Goal: Contribute content: Add original content to the website for others to see

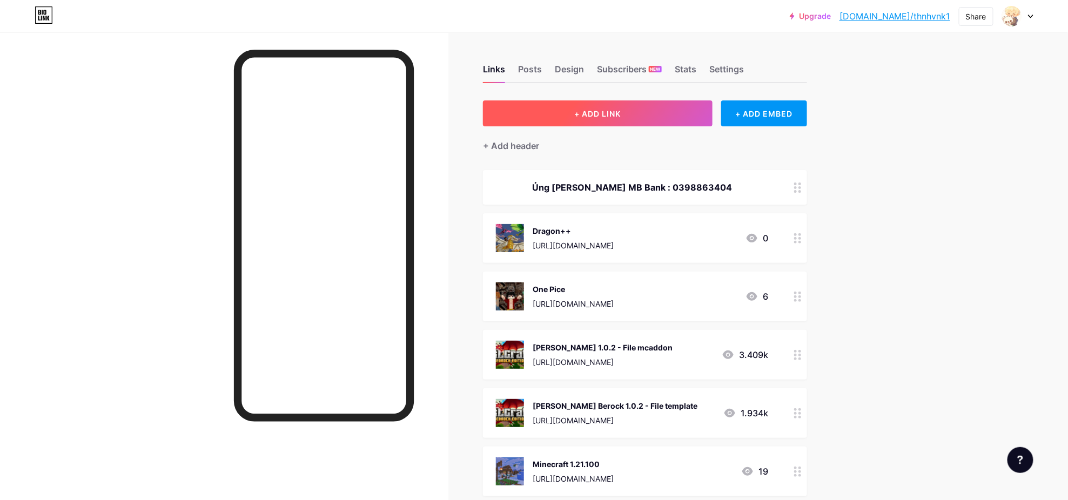
click at [651, 125] on button "+ ADD LINK" at bounding box center [598, 113] width 230 height 26
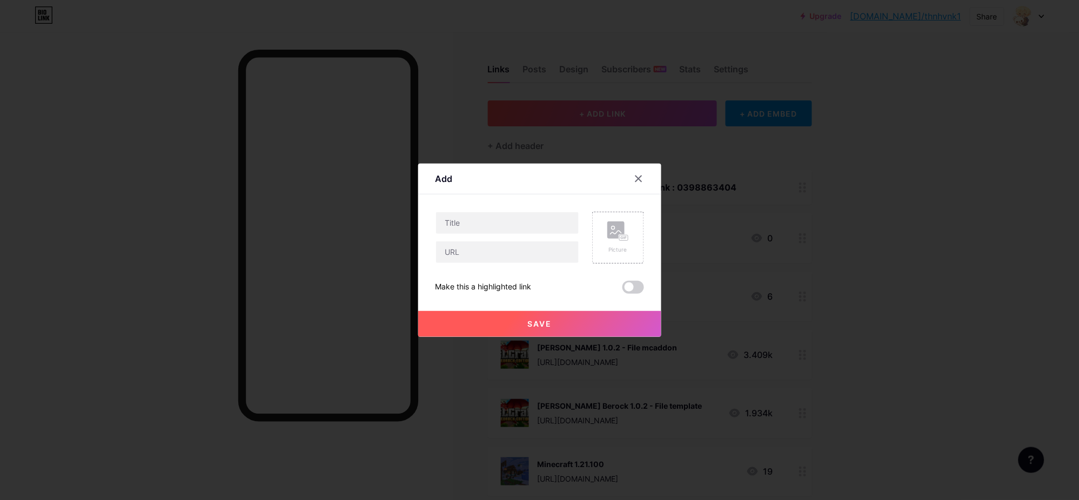
click at [485, 267] on div "Picture Make this a highlighted link Save" at bounding box center [539, 253] width 209 height 82
click at [485, 257] on input "text" at bounding box center [507, 253] width 143 height 22
paste input "[URL][DOMAIN_NAME]"
type input "[URL][DOMAIN_NAME]"
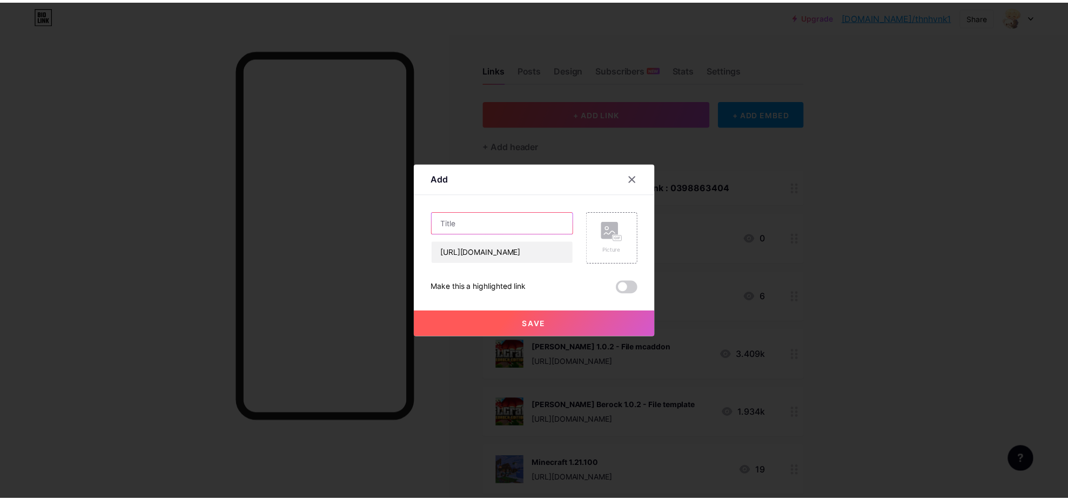
scroll to position [0, 0]
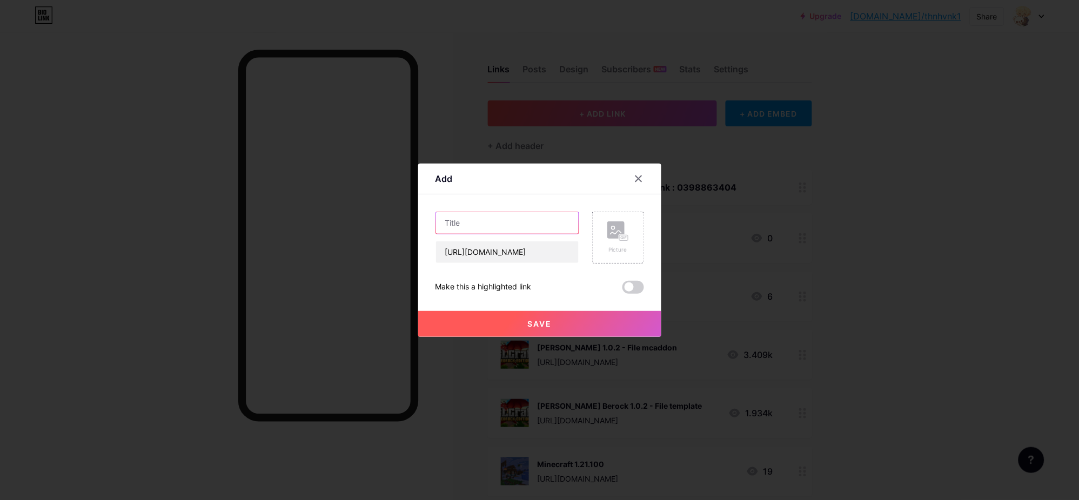
click at [487, 223] on input "text" at bounding box center [507, 223] width 143 height 22
paste input "Ghost Addon Marketplace"
drag, startPoint x: 491, startPoint y: 221, endPoint x: 581, endPoint y: 217, distance: 90.3
click at [581, 217] on div "Ghost Addon Marketplace https://www.mediafire.com/file/4ni9zdx33t5m3q1/Ghosts+A…" at bounding box center [539, 238] width 209 height 52
type input "Ghost Addon"
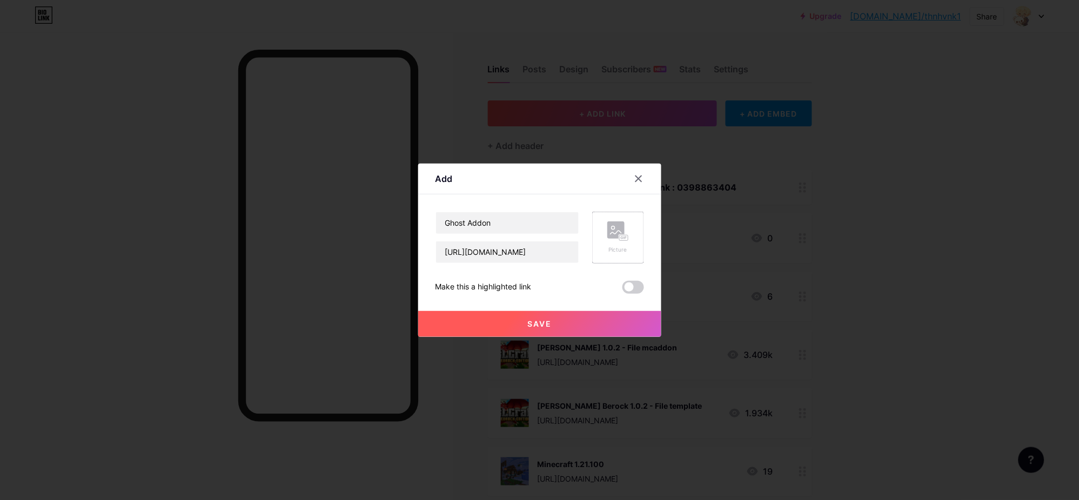
click at [597, 239] on div "Picture" at bounding box center [618, 238] width 52 height 52
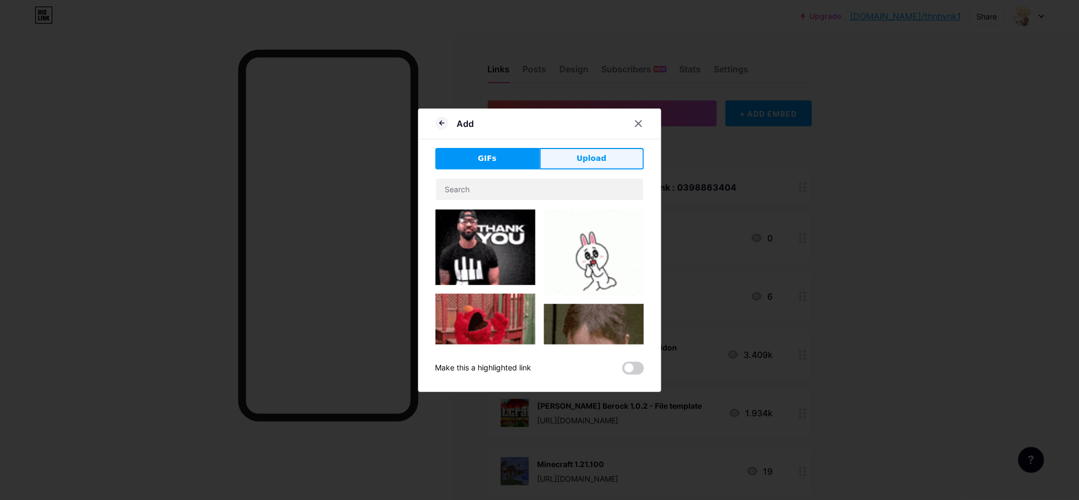
click at [574, 150] on button "Upload" at bounding box center [592, 159] width 104 height 22
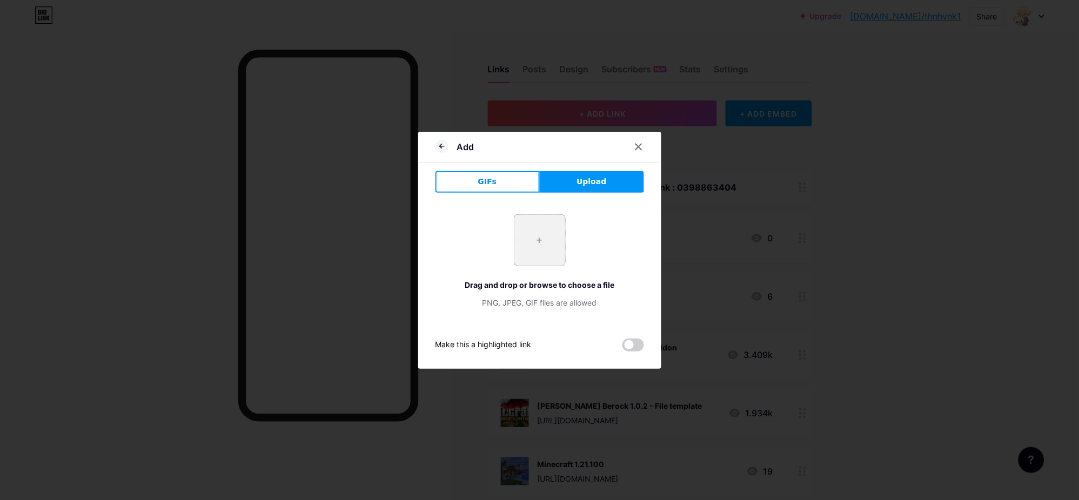
click at [522, 253] on input "file" at bounding box center [539, 240] width 51 height 51
type input "C:\fakepath\download.jpg"
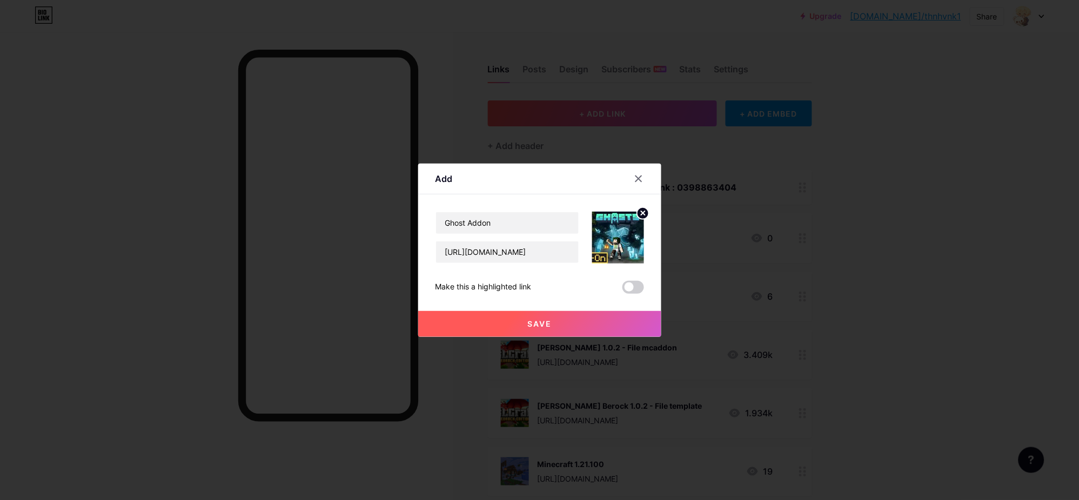
click at [568, 314] on button "Save" at bounding box center [539, 324] width 243 height 26
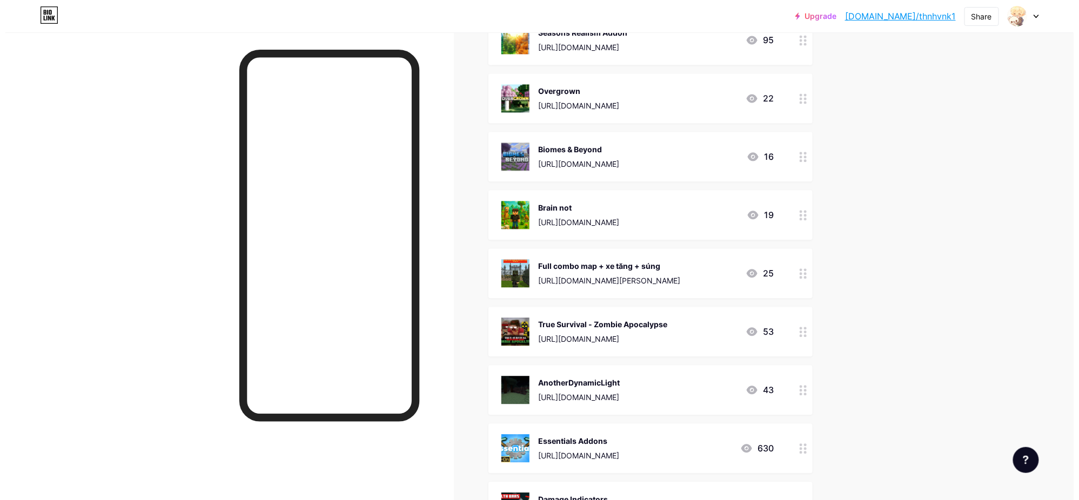
scroll to position [2857, 0]
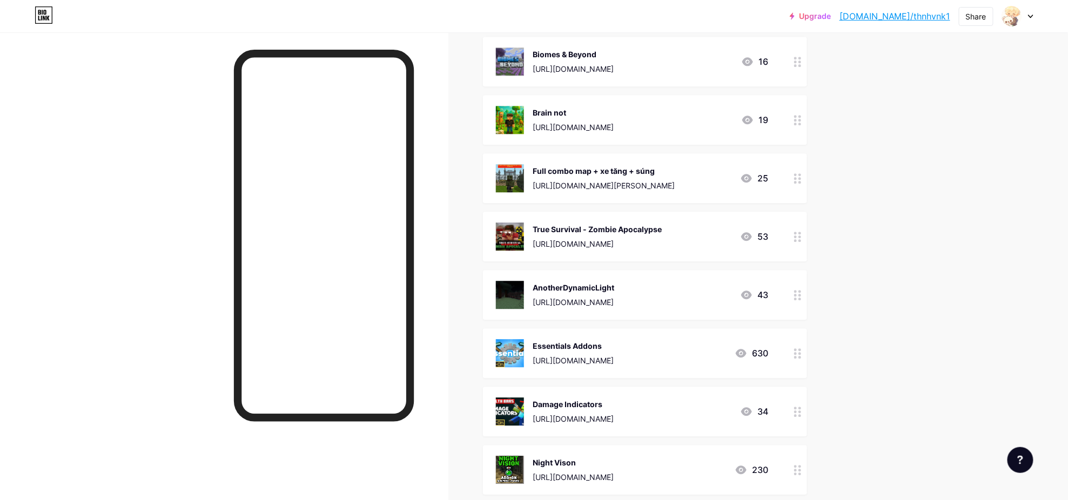
click at [614, 358] on div "[URL][DOMAIN_NAME]" at bounding box center [573, 360] width 81 height 11
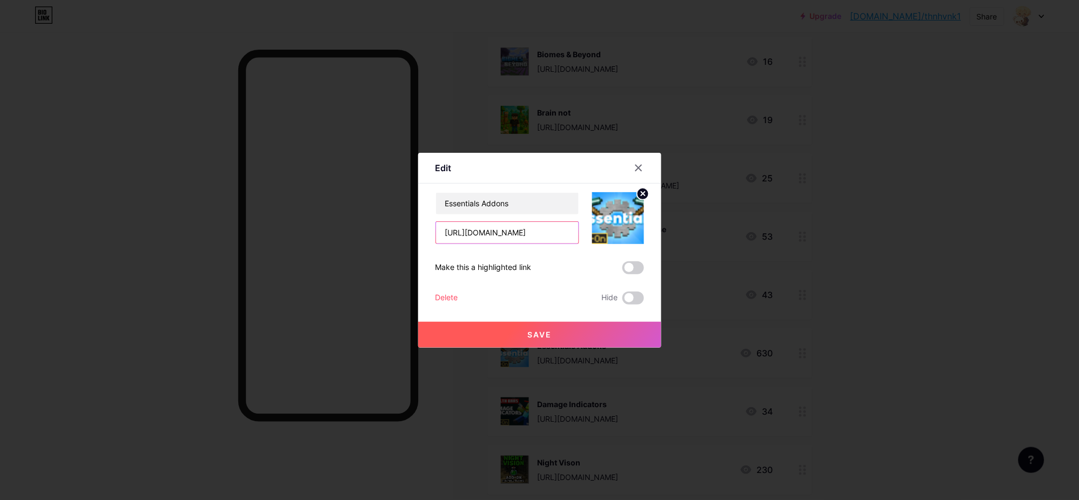
click at [507, 234] on input "[URL][DOMAIN_NAME]" at bounding box center [507, 233] width 143 height 22
click at [509, 212] on input "Essentials Addons" at bounding box center [507, 204] width 143 height 22
type input "Essentials Addons 1.5"
click at [496, 238] on input "[URL][DOMAIN_NAME]" at bounding box center [507, 233] width 143 height 22
click at [519, 238] on input "[URL][DOMAIN_NAME]" at bounding box center [507, 233] width 143 height 22
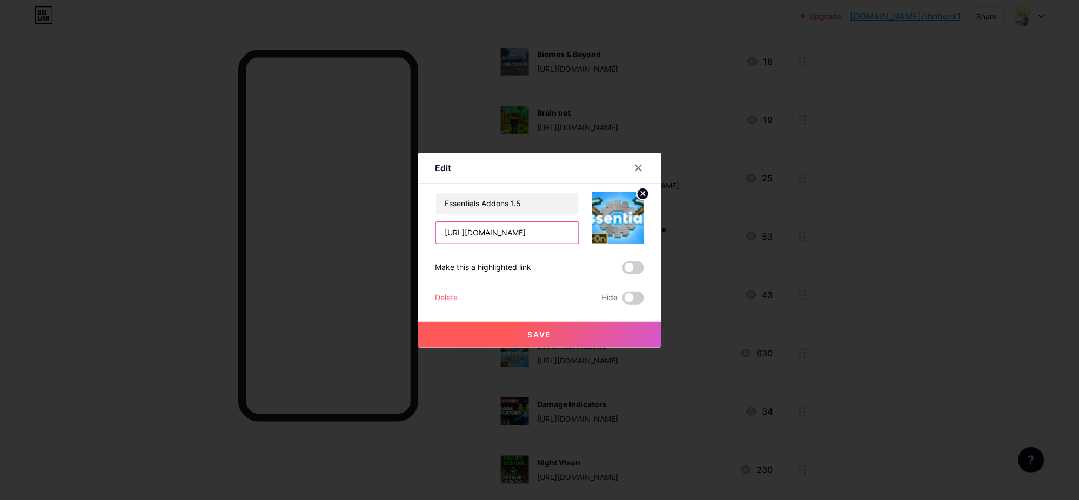
paste input "r6kqfywrsazsnhb/Essentials+1.5"
type input "[URL][DOMAIN_NAME]"
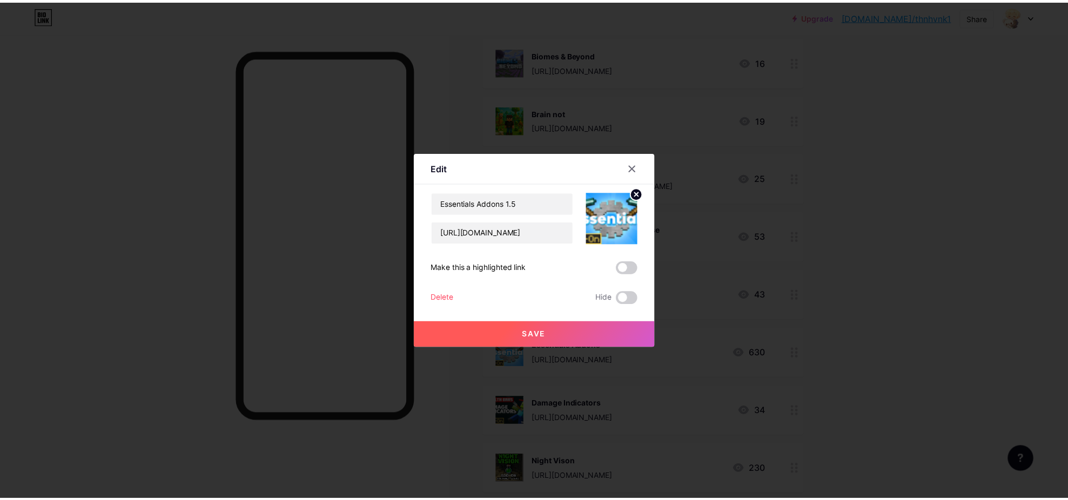
scroll to position [0, 0]
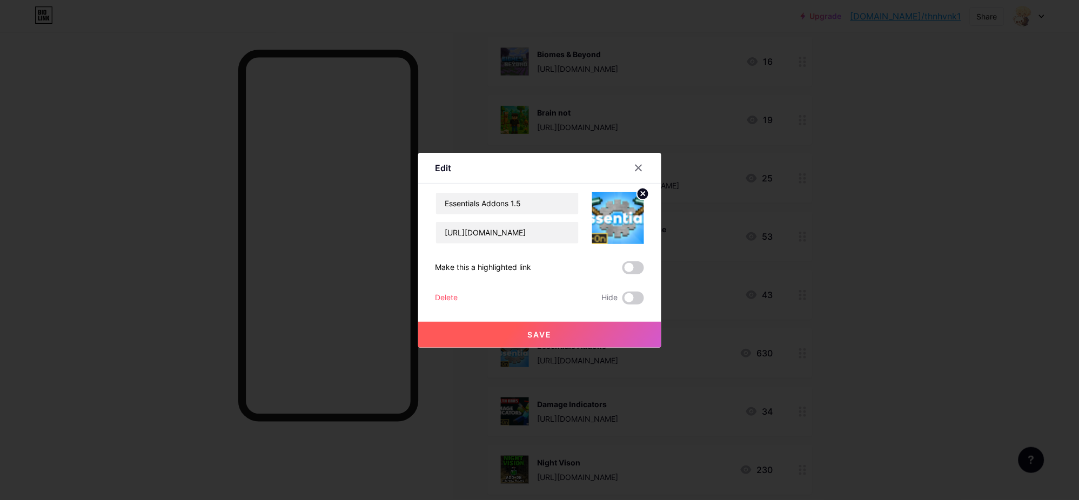
click at [569, 337] on button "Save" at bounding box center [539, 335] width 243 height 26
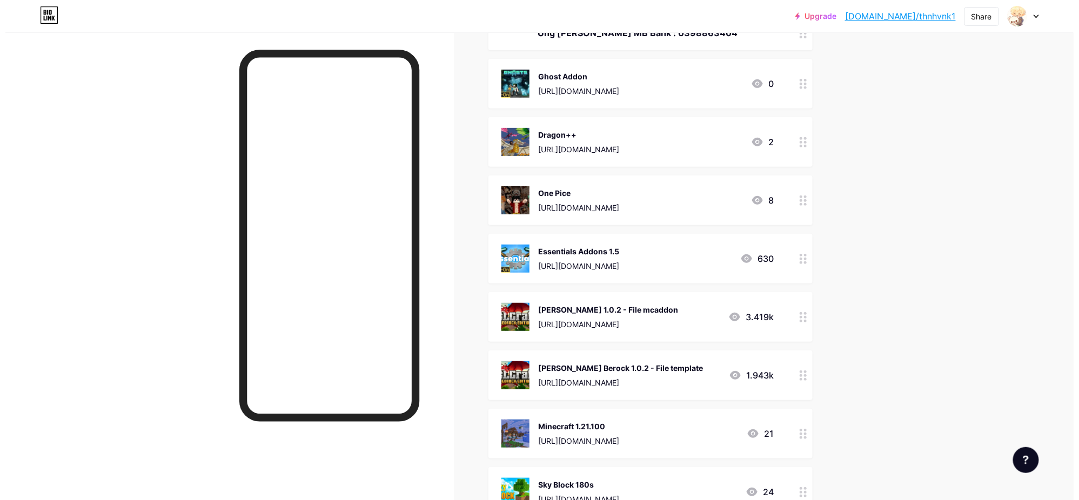
scroll to position [93, 0]
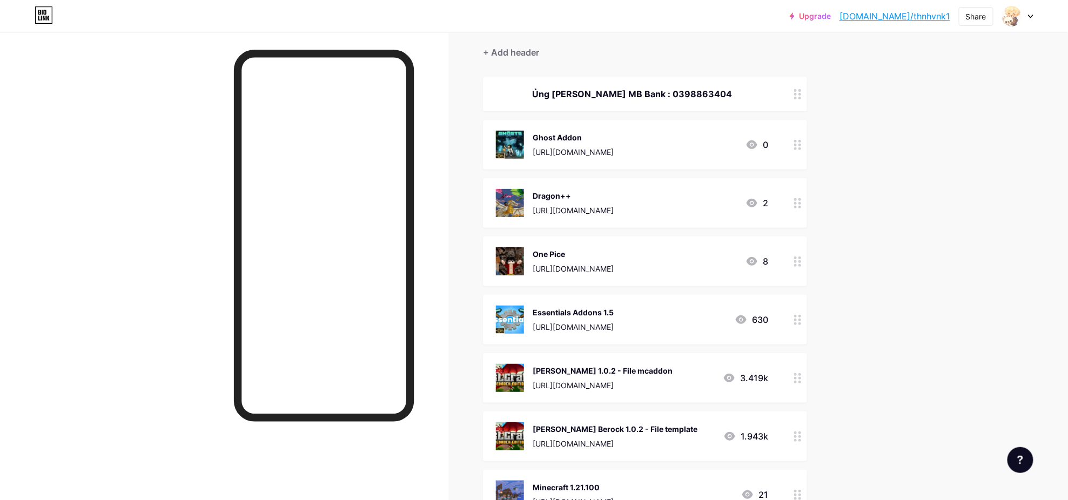
drag, startPoint x: 791, startPoint y: 315, endPoint x: 805, endPoint y: 188, distance: 127.7
drag, startPoint x: 833, startPoint y: 230, endPoint x: 823, endPoint y: 245, distance: 18.4
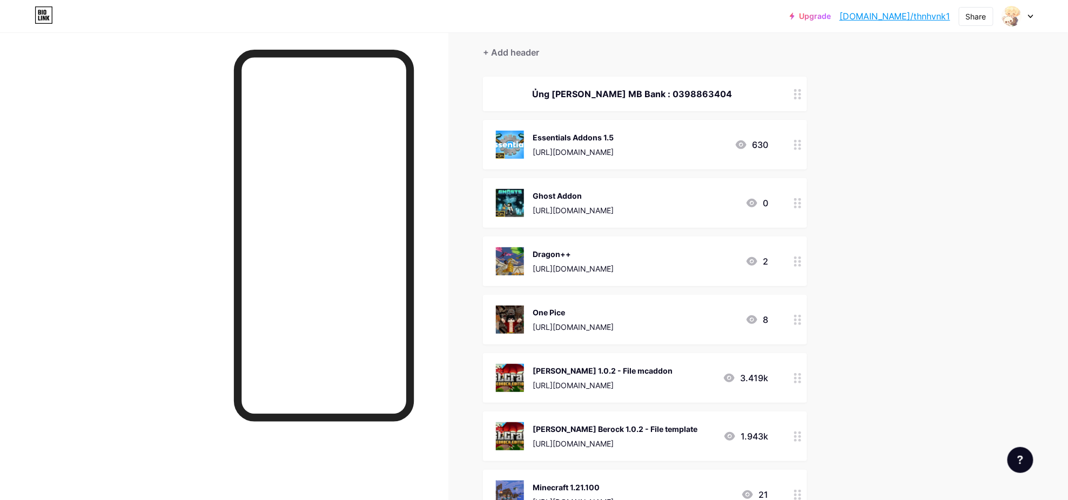
click at [575, 146] on div "[URL][DOMAIN_NAME]" at bounding box center [573, 151] width 81 height 11
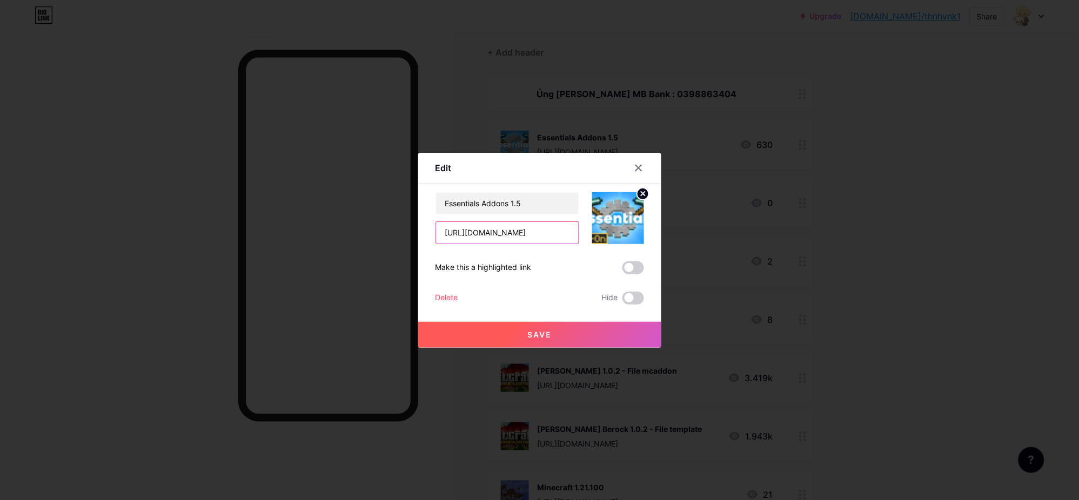
click at [539, 233] on input "[URL][DOMAIN_NAME]" at bounding box center [507, 233] width 143 height 22
